Goal: Complete application form

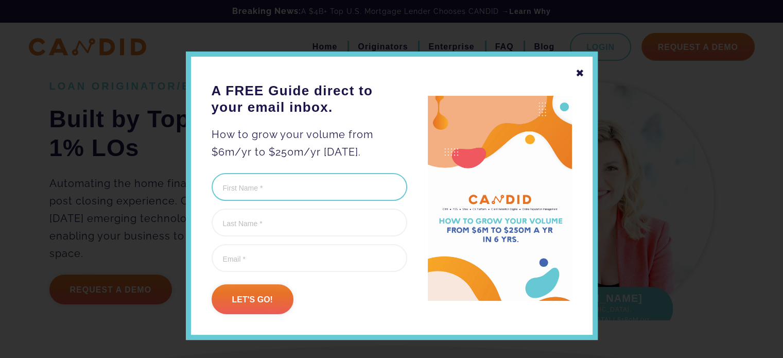
click at [306, 186] on input "First Name (Required)" at bounding box center [310, 187] width 196 height 28
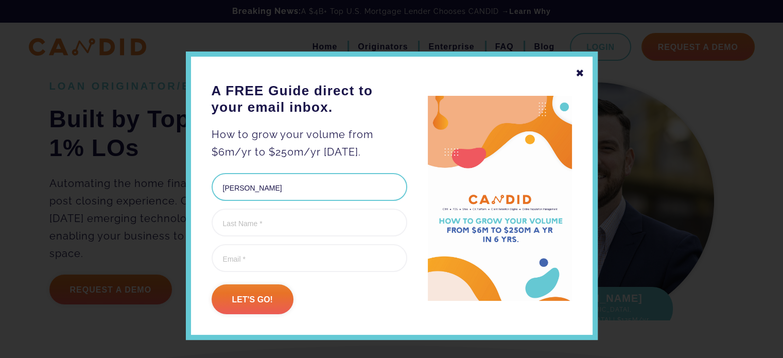
type input "[PERSON_NAME]"
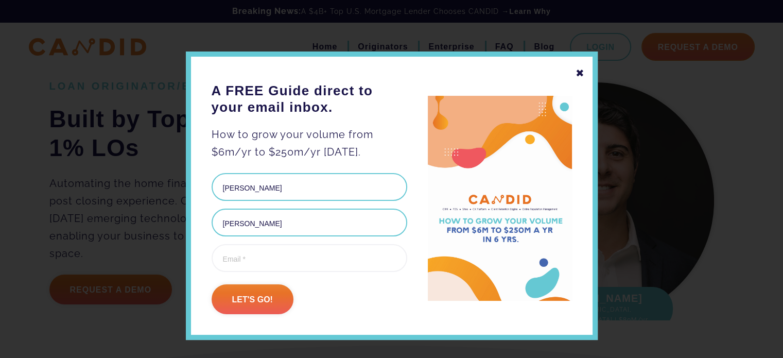
type input "[PERSON_NAME]"
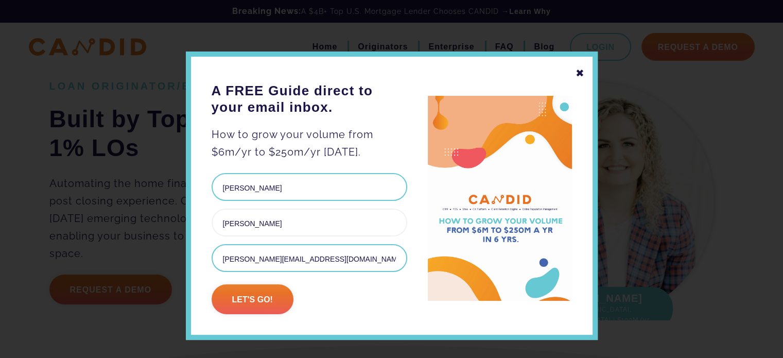
type input "[PERSON_NAME][EMAIL_ADDRESS][DOMAIN_NAME]"
click at [212, 284] on input "Let's go!" at bounding box center [253, 299] width 82 height 30
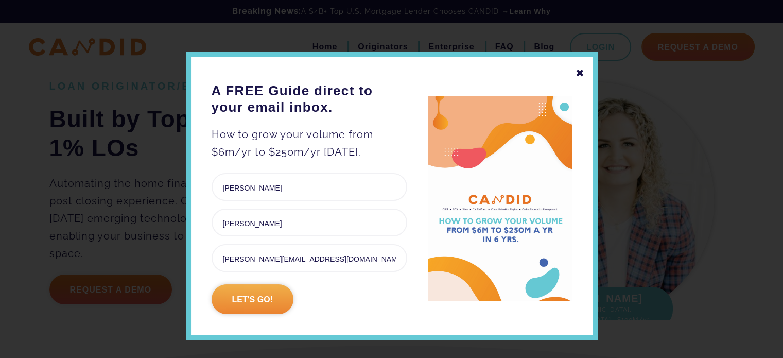
click at [263, 299] on input "Let's go!" at bounding box center [253, 299] width 82 height 30
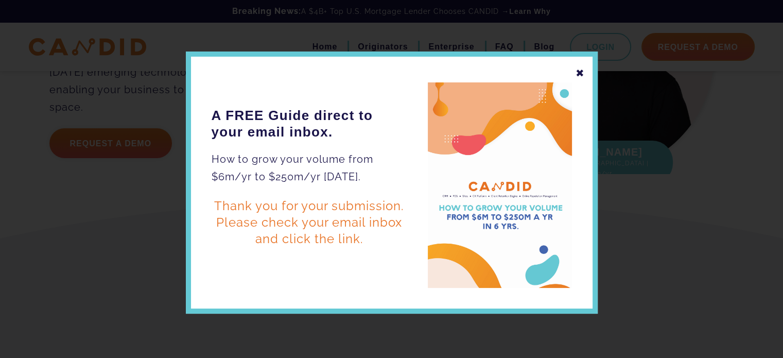
click at [577, 73] on div "✖" at bounding box center [580, 73] width 9 height 18
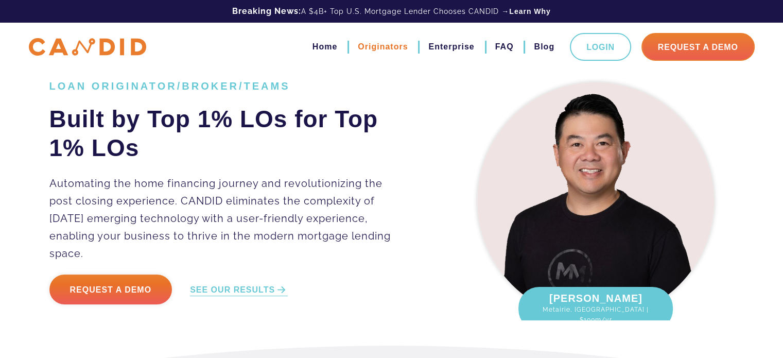
click at [382, 47] on link "Originators" at bounding box center [383, 47] width 50 height 18
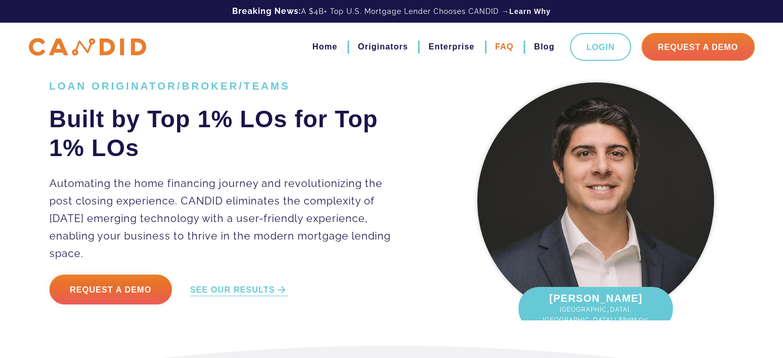
click at [498, 45] on link "FAQ" at bounding box center [504, 47] width 19 height 18
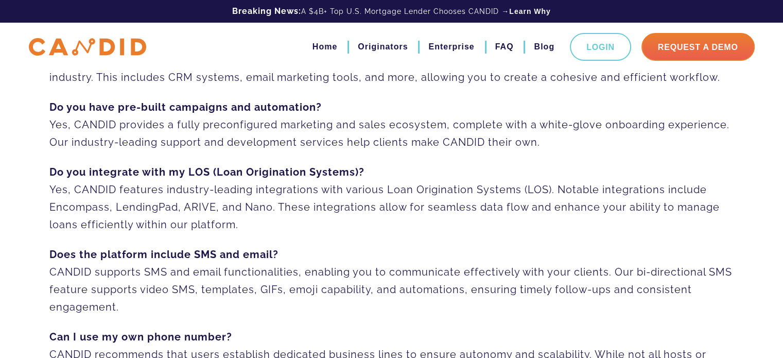
scroll to position [154, 0]
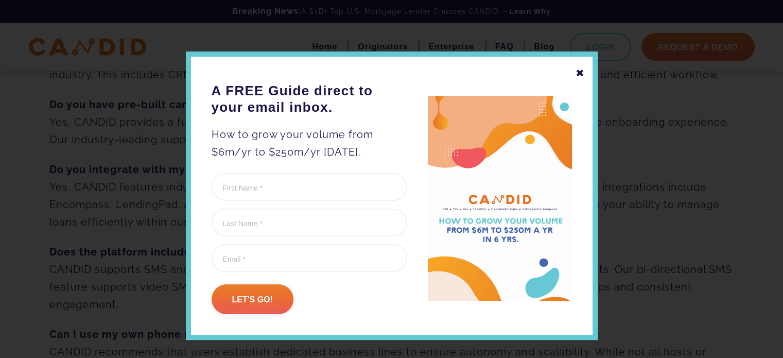
click at [576, 74] on div "✖" at bounding box center [580, 73] width 9 height 18
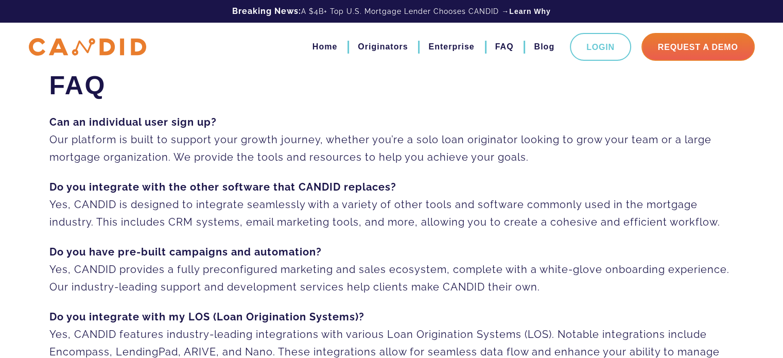
scroll to position [0, 0]
